Goal: Information Seeking & Learning: Check status

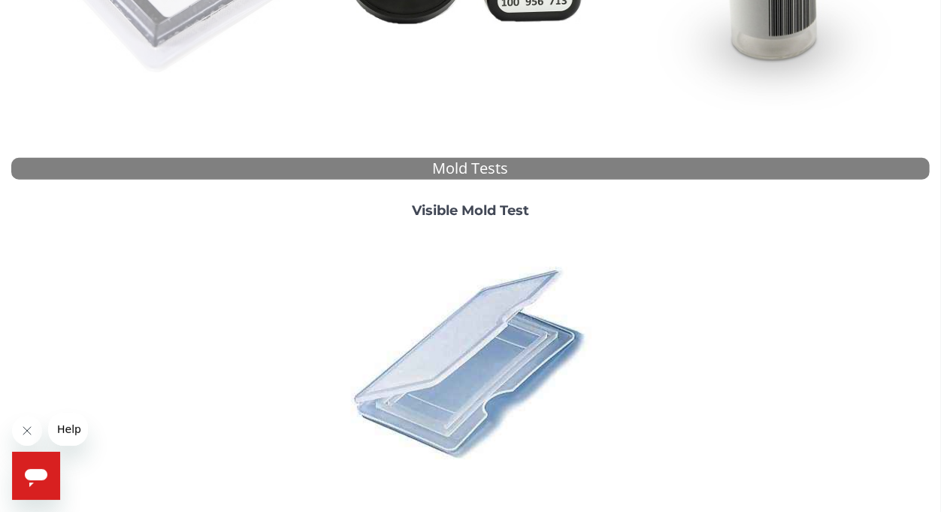
scroll to position [428, 0]
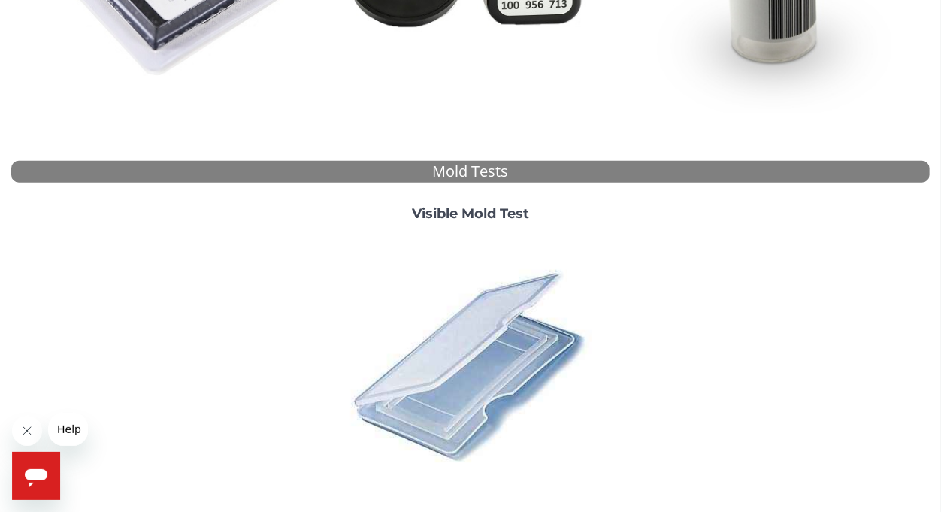
click at [455, 212] on strong "Visible Mold Test" at bounding box center [470, 213] width 117 height 17
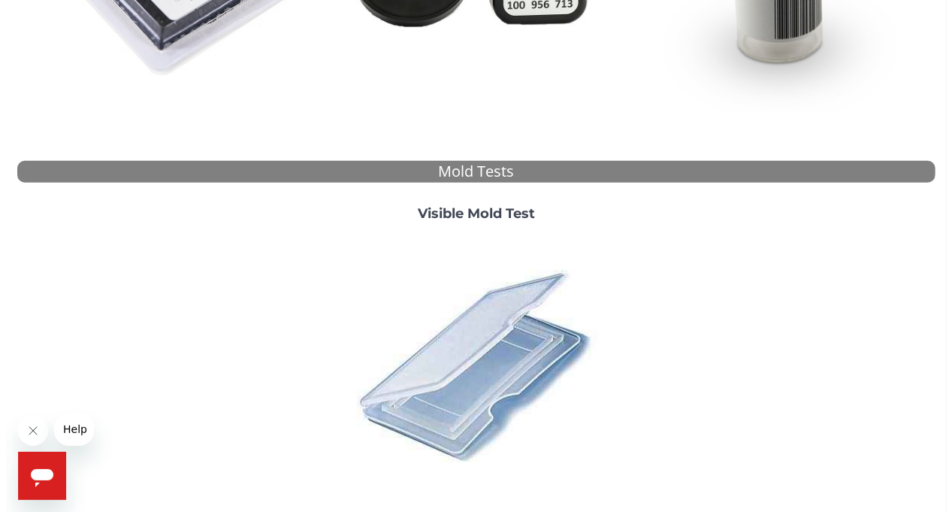
scroll to position [0, 0]
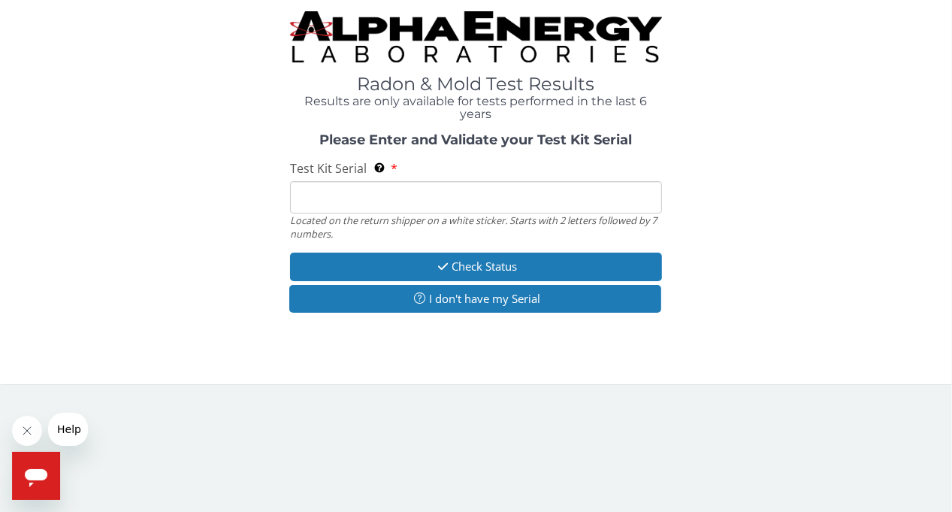
click at [352, 197] on input "Test Kit Serial Located on the return shipper on a white sticker. Starts with 2…" at bounding box center [476, 197] width 372 height 32
click at [352, 197] on div "Test Kit Serial Located on the return shipper on a white sticker. Starts with 2…" at bounding box center [476, 200] width 372 height 80
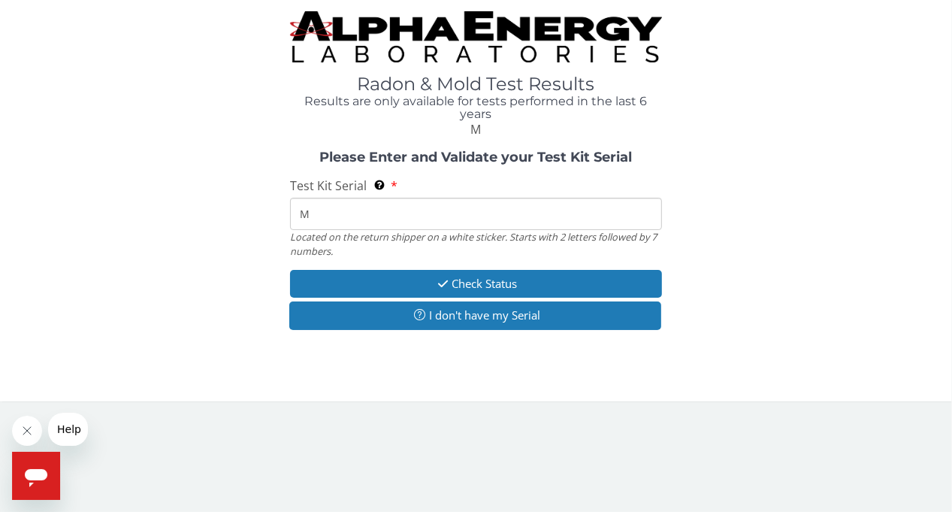
click at [352, 197] on div "Test Kit Serial Located on the return shipper on a white sticker. Starts with 2…" at bounding box center [476, 217] width 372 height 80
click at [322, 213] on input "M" at bounding box center [476, 214] width 372 height 32
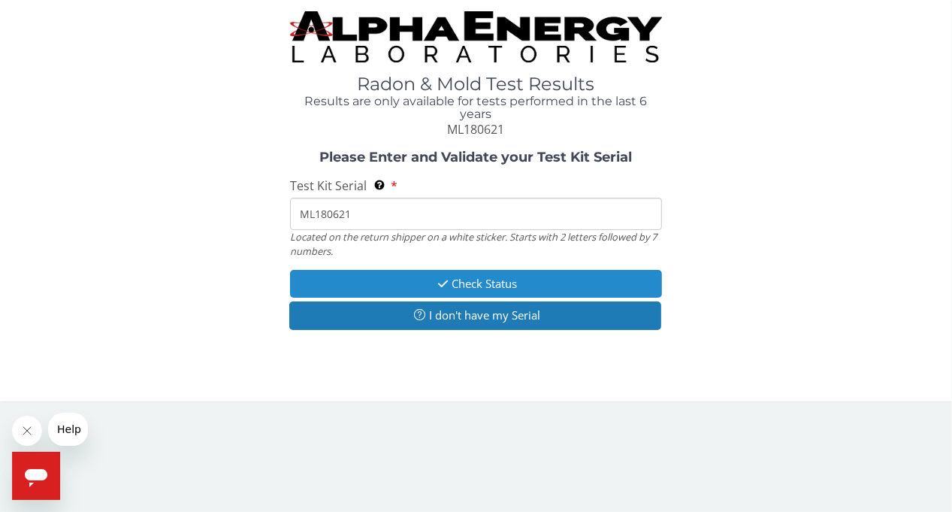
type input "ML180621"
click at [464, 285] on button "Check Status" at bounding box center [476, 284] width 372 height 28
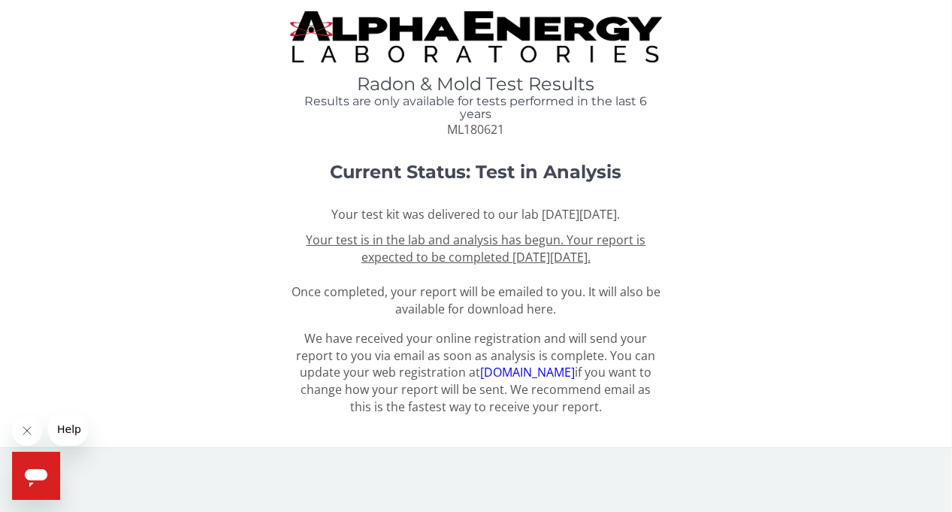
drag, startPoint x: 654, startPoint y: 278, endPoint x: 266, endPoint y: 31, distance: 460.4
click at [266, 31] on div "Radon & Mold Test Results Results are only available for tests performed in the…" at bounding box center [475, 217] width 929 height 412
copy div "Radon & Mold Test Results Results are only available for tests performed in the…"
